Goal: Transaction & Acquisition: Book appointment/travel/reservation

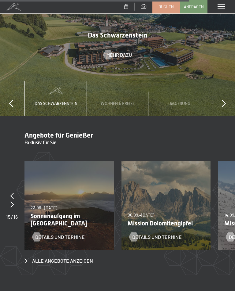
scroll to position [1778, 0]
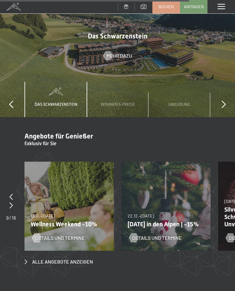
click at [64, 221] on p "Wellness Weekend -10%" at bounding box center [67, 224] width 72 height 7
click at [55, 213] on span "13.11.–01.12.2025" at bounding box center [43, 215] width 24 height 5
click at [67, 235] on span "Details und Termine" at bounding box center [59, 238] width 49 height 7
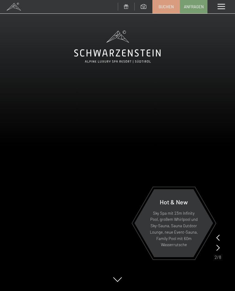
click at [221, 6] on span at bounding box center [220, 6] width 7 height 5
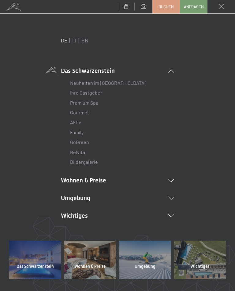
click at [173, 179] on icon at bounding box center [171, 180] width 6 height 3
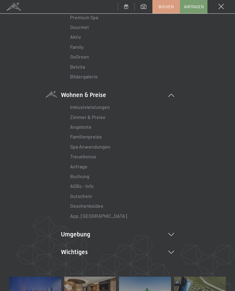
scroll to position [86, 0]
click at [100, 118] on link "Zimmer & Preise" at bounding box center [87, 117] width 35 height 6
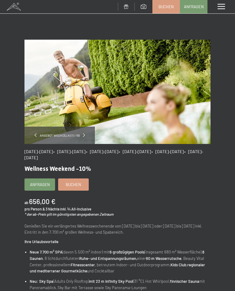
click at [39, 184] on span "Anfragen" at bounding box center [40, 184] width 20 height 5
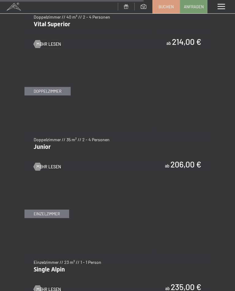
scroll to position [1358, 0]
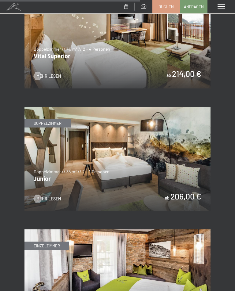
click at [54, 196] on span "Mehr Lesen" at bounding box center [48, 199] width 24 height 6
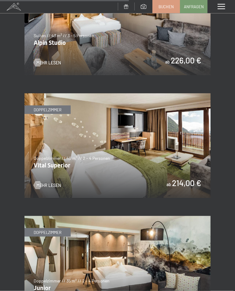
scroll to position [1249, 0]
click at [53, 182] on span "Mehr Lesen" at bounding box center [48, 185] width 24 height 6
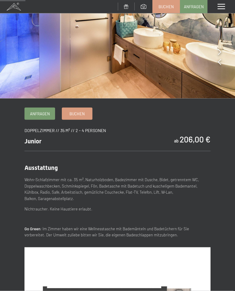
scroll to position [80, 0]
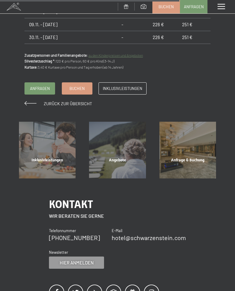
scroll to position [585, 0]
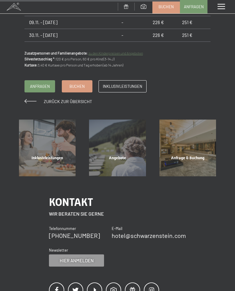
click at [125, 155] on div "Angebote" at bounding box center [117, 165] width 70 height 21
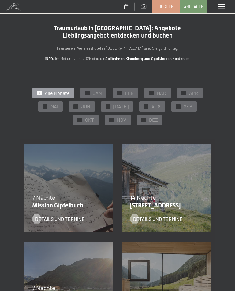
click at [80, 120] on span "✓" at bounding box center [79, 120] width 2 height 4
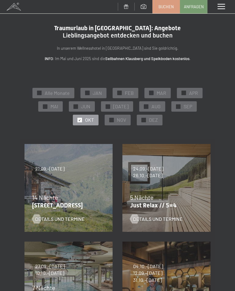
click at [113, 120] on div at bounding box center [111, 120] width 5 height 5
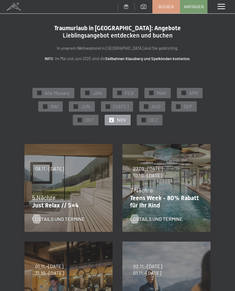
click at [81, 120] on span "✓" at bounding box center [79, 120] width 2 height 4
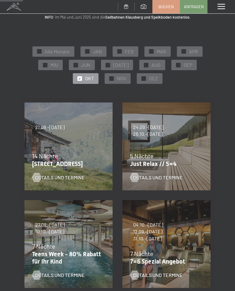
scroll to position [41, 0]
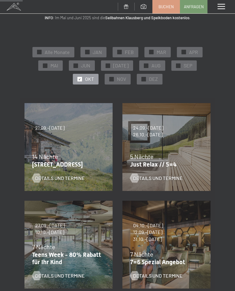
click at [151, 177] on span "Details und Termine" at bounding box center [157, 178] width 49 height 7
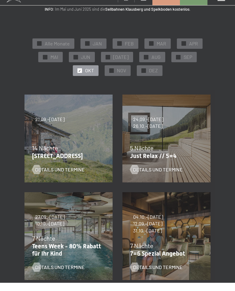
scroll to position [0, 0]
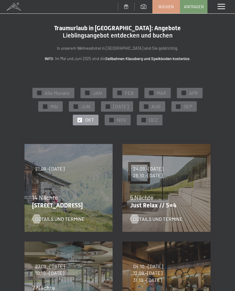
click at [116, 120] on div "✓ NOV" at bounding box center [117, 120] width 26 height 10
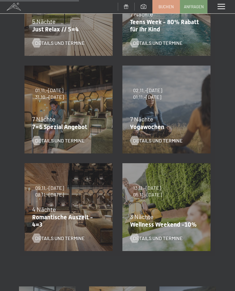
scroll to position [177, 0]
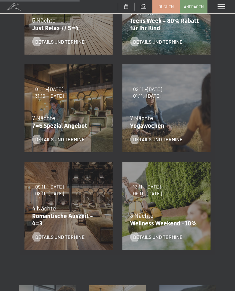
click at [171, 237] on span "Details und Termine" at bounding box center [157, 237] width 49 height 7
